Goal: Task Accomplishment & Management: Use online tool/utility

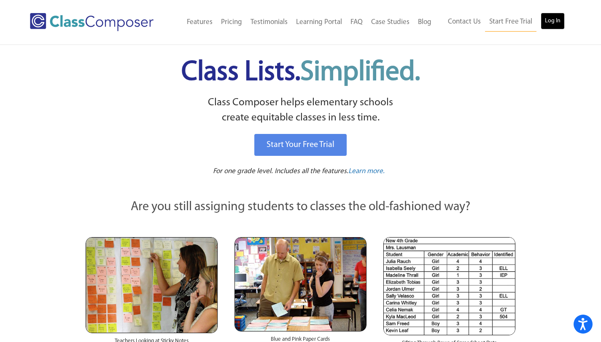
click at [550, 16] on link "Log In" at bounding box center [553, 21] width 24 height 17
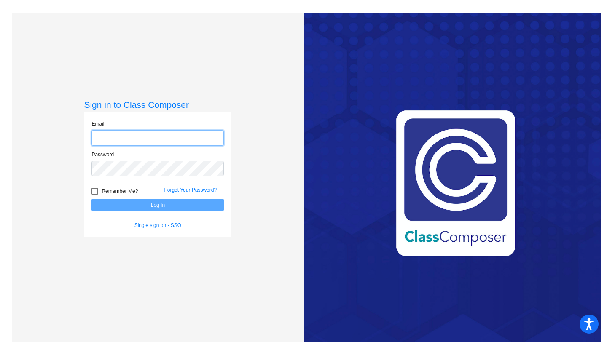
type input "[EMAIL_ADDRESS][DOMAIN_NAME]"
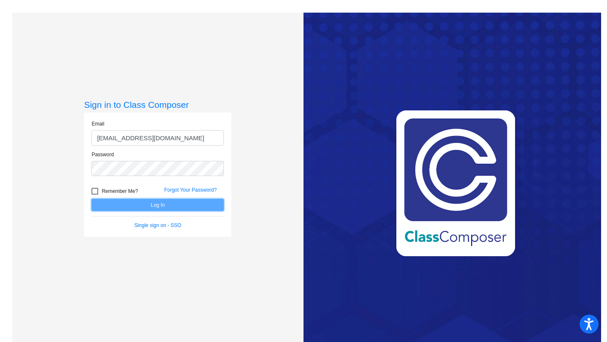
click at [129, 205] on button "Log In" at bounding box center [158, 205] width 132 height 12
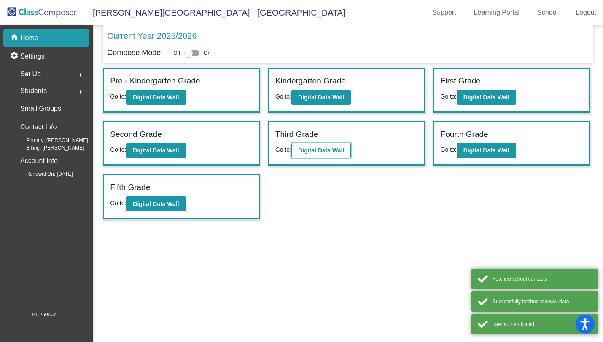
click at [313, 152] on b "Digital Data Wall" at bounding box center [321, 150] width 46 height 7
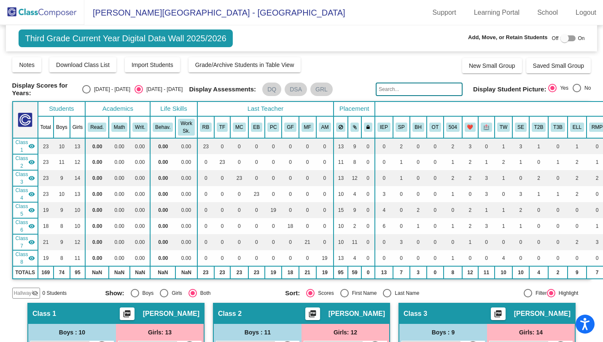
click at [415, 93] on input "text" at bounding box center [419, 89] width 87 height 13
paste input "[PERSON_NAME]"
type input "Iyla"
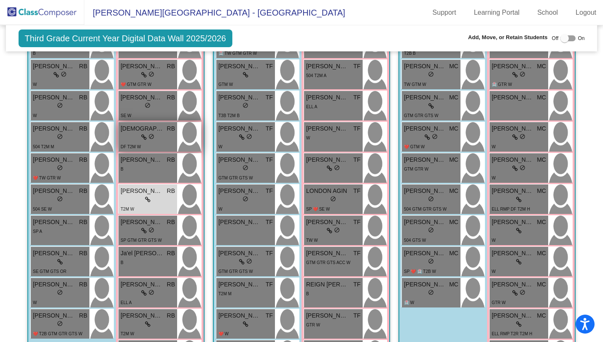
scroll to position [314, 0]
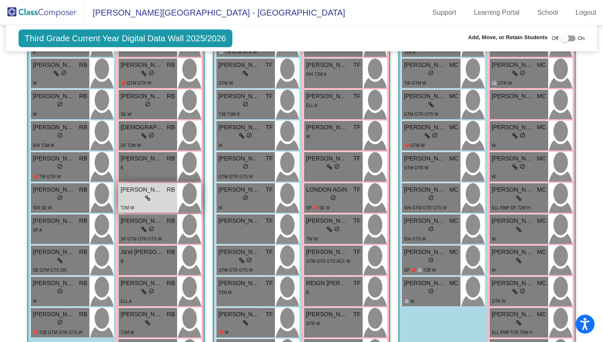
click at [152, 203] on div "T2M W" at bounding box center [148, 207] width 54 height 9
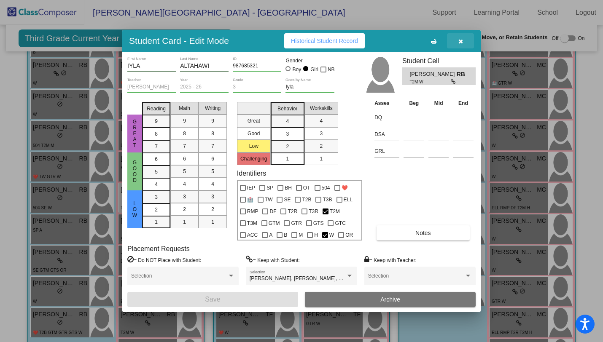
click at [459, 41] on icon "button" at bounding box center [460, 41] width 5 height 6
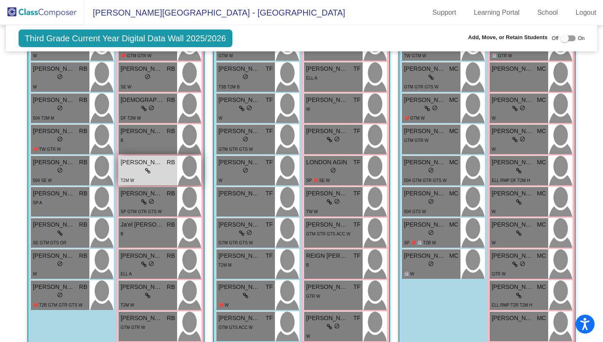
scroll to position [344, 0]
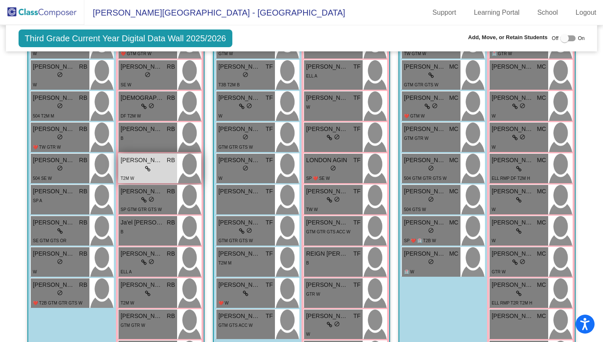
click at [132, 286] on span "LAUREN OSHINSKY" at bounding box center [142, 285] width 42 height 9
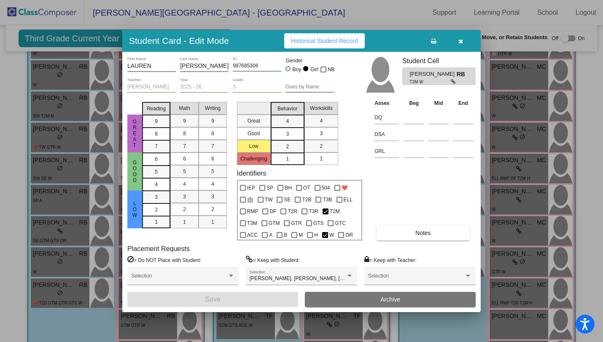
click at [457, 39] on button "button" at bounding box center [460, 40] width 27 height 15
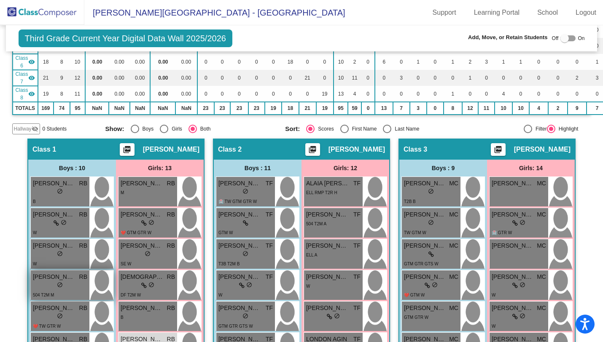
scroll to position [0, 0]
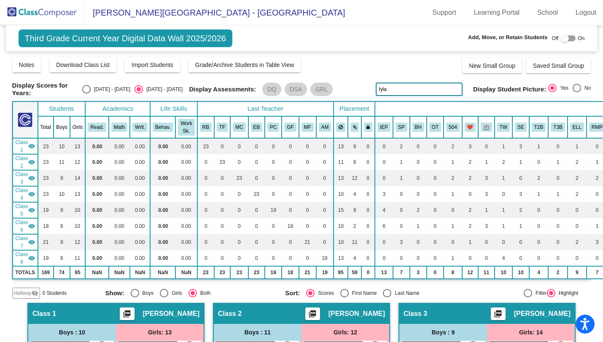
click at [91, 90] on div "Select an option" at bounding box center [86, 89] width 8 height 8
click at [86, 94] on input "2024 - 2025" at bounding box center [86, 94] width 0 height 0
radio input "true"
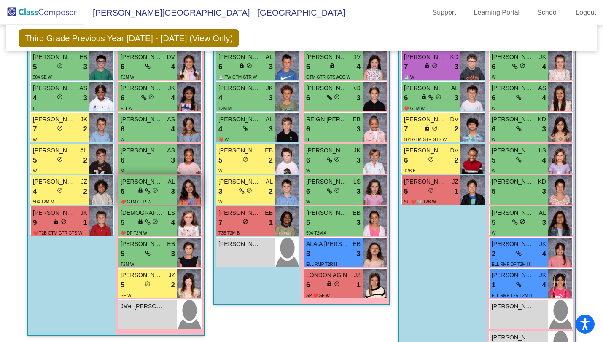
scroll to position [421, 0]
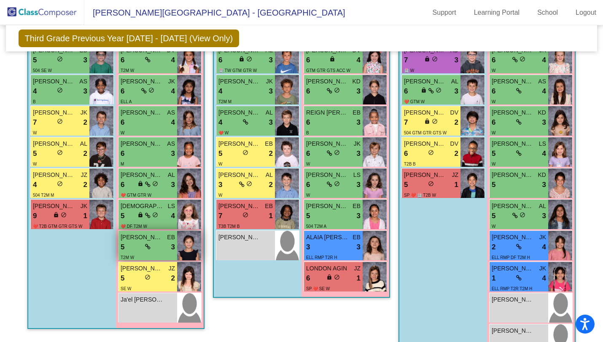
click at [145, 246] on icon at bounding box center [147, 247] width 5 height 6
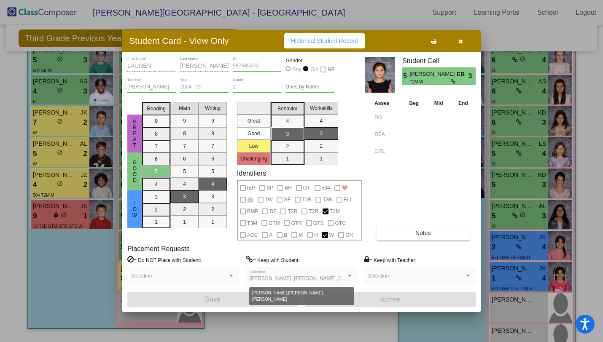
click at [350, 276] on div at bounding box center [350, 276] width 4 height 2
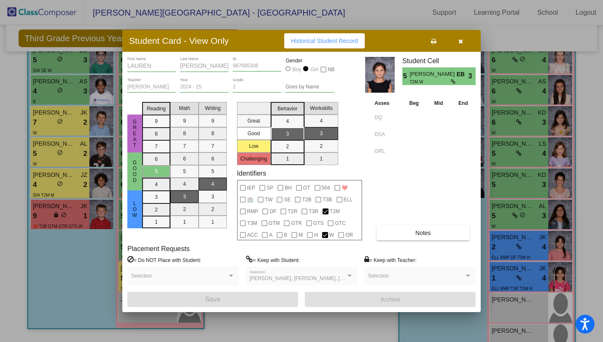
click at [350, 276] on div at bounding box center [350, 276] width 4 height 2
click at [457, 40] on button "button" at bounding box center [460, 40] width 27 height 15
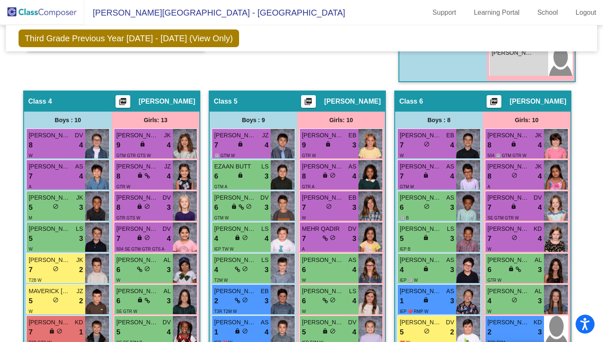
scroll to position [692, 0]
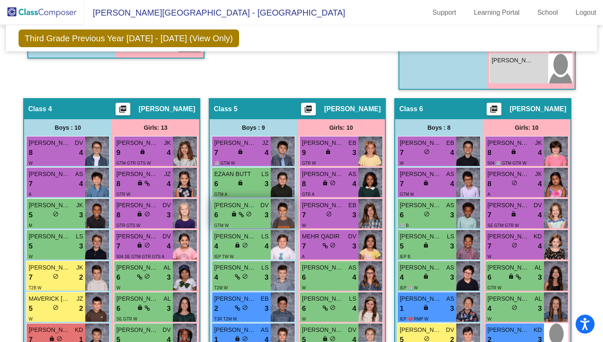
click at [252, 213] on div "6 lock do_not_disturb_alt 3" at bounding box center [241, 215] width 54 height 11
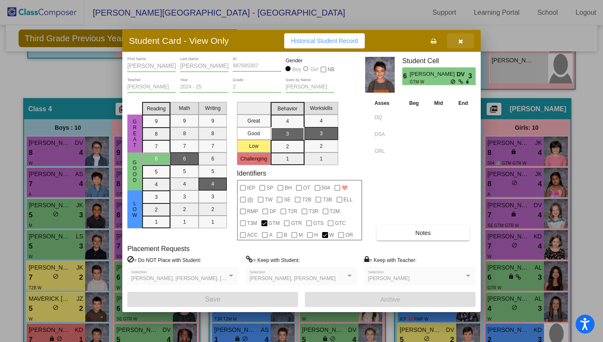
click at [456, 43] on button "button" at bounding box center [460, 40] width 27 height 15
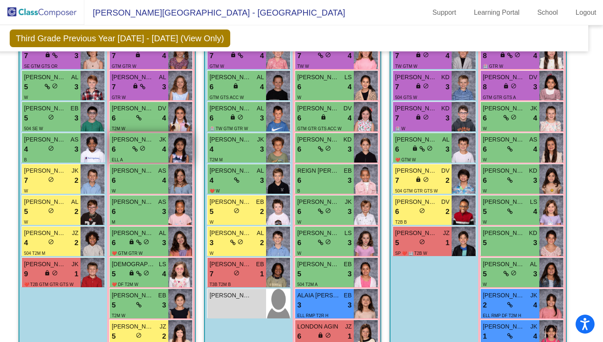
scroll to position [364, 9]
